Goal: Browse casually

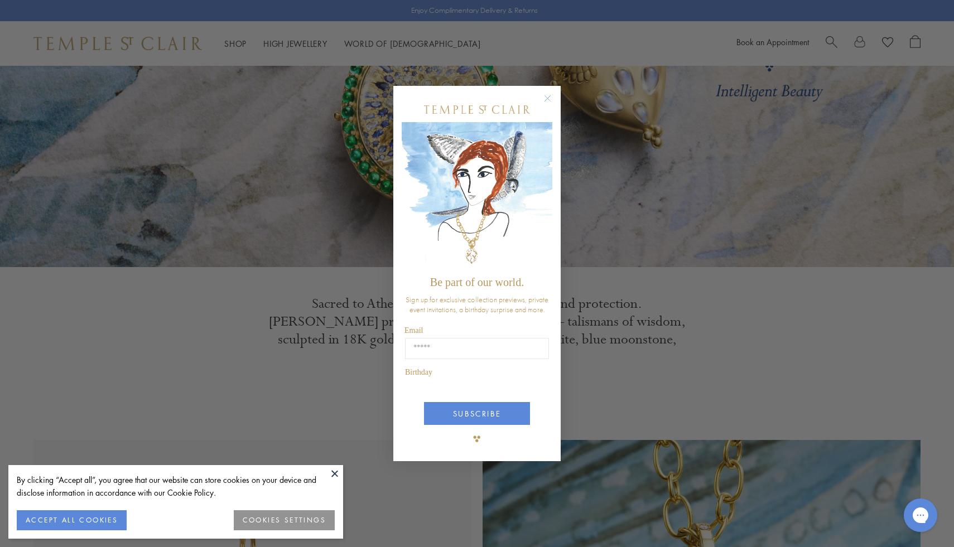
scroll to position [191, 0]
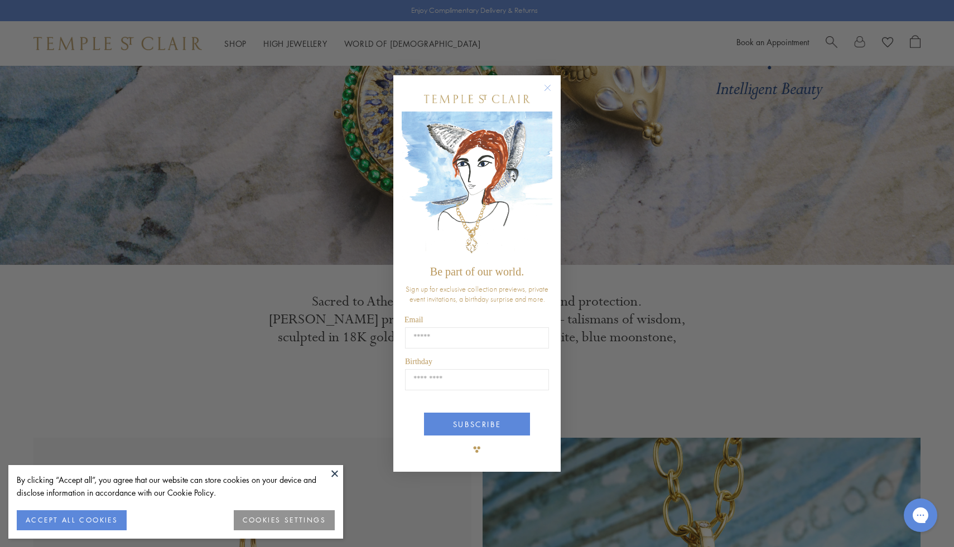
click at [549, 91] on circle "Close dialog" at bounding box center [547, 87] width 13 height 13
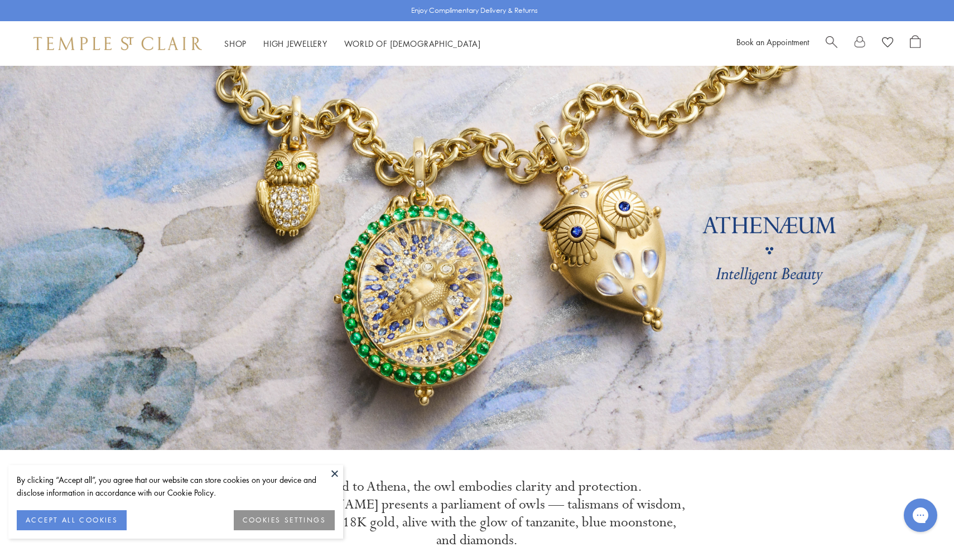
scroll to position [0, 0]
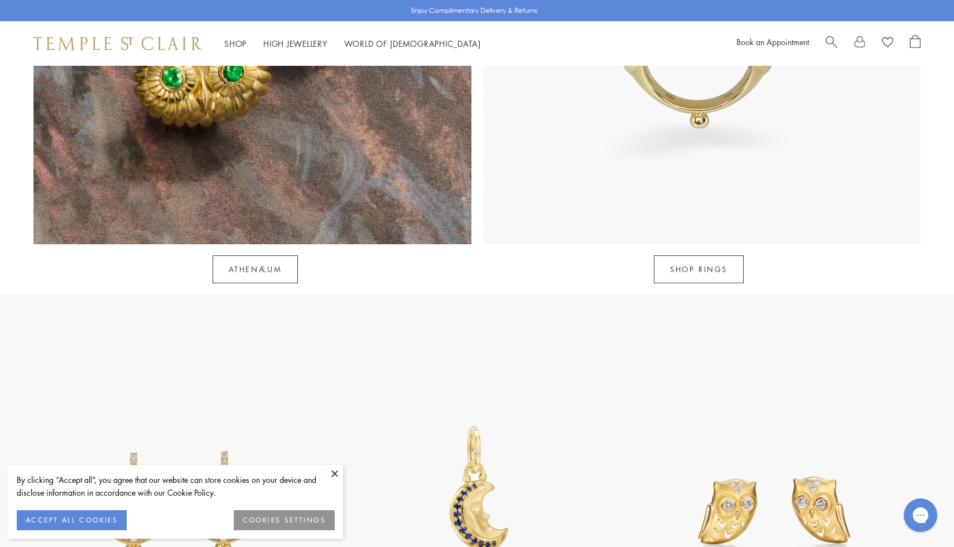
scroll to position [1311, 0]
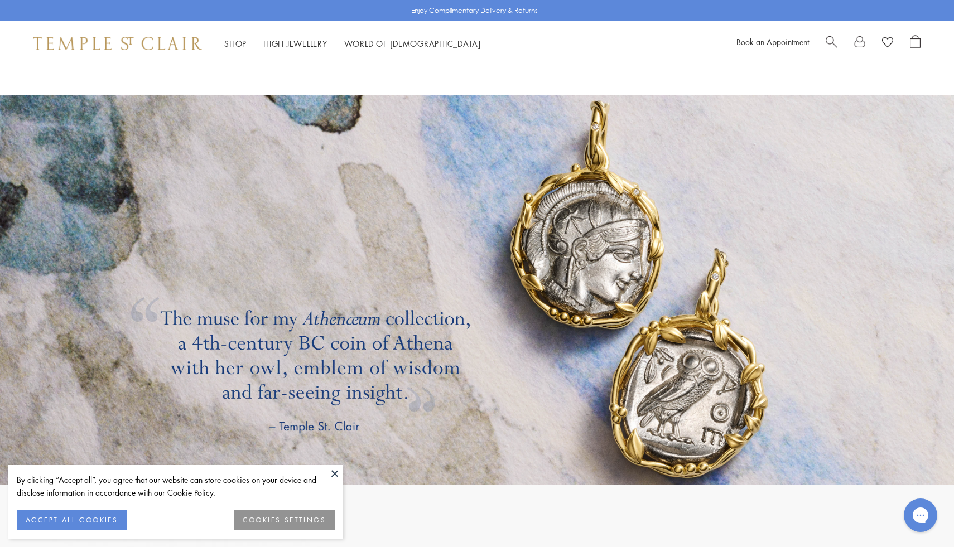
scroll to position [1979, 0]
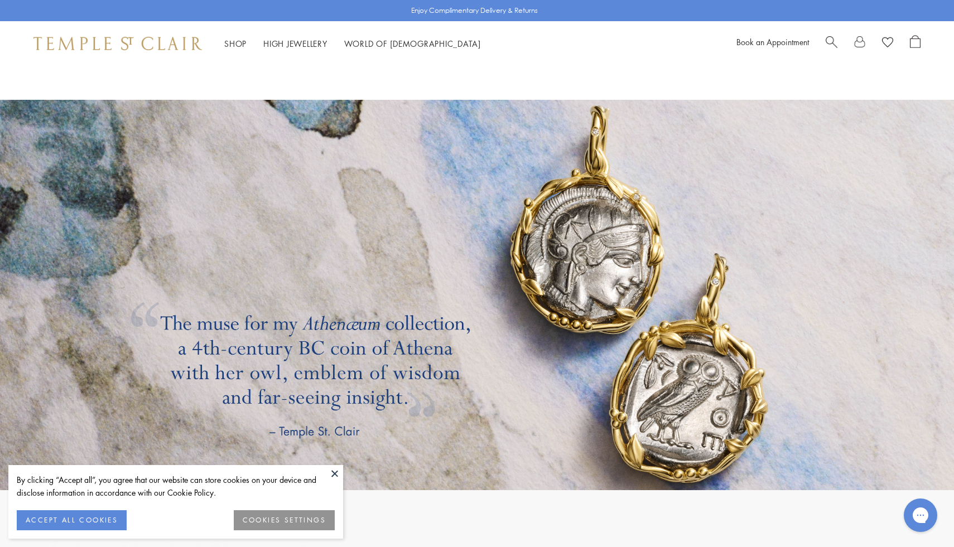
scroll to position [1981, 0]
